Goal: Task Accomplishment & Management: Complete application form

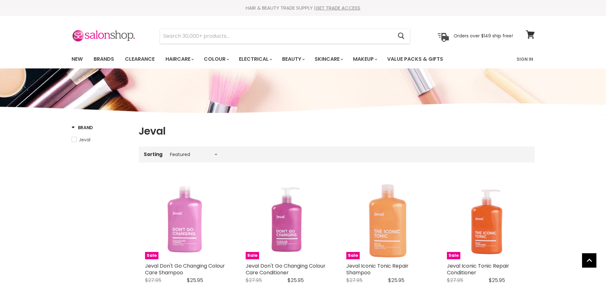
select select "manual"
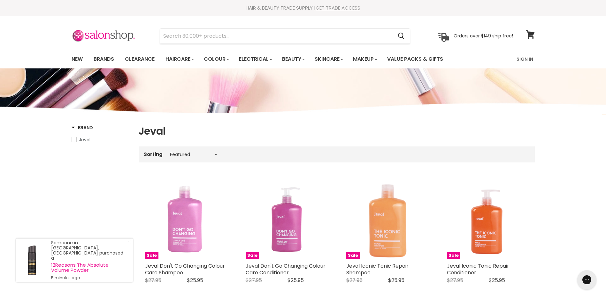
click at [333, 8] on link "GET TRADE ACCESS" at bounding box center [337, 7] width 45 height 7
